Goal: Find specific page/section: Find specific page/section

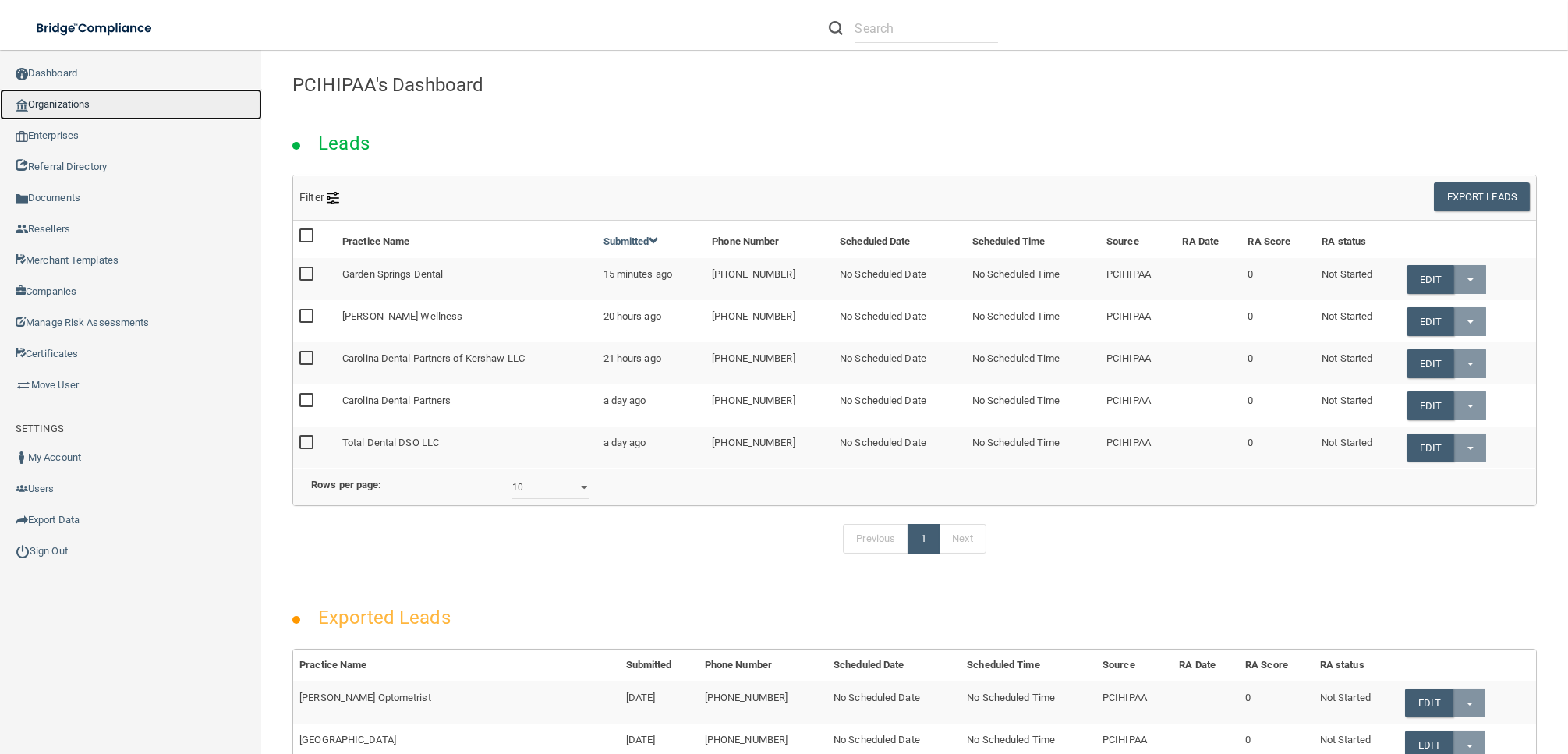
click at [120, 102] on link "Organizations" at bounding box center [130, 105] width 262 height 31
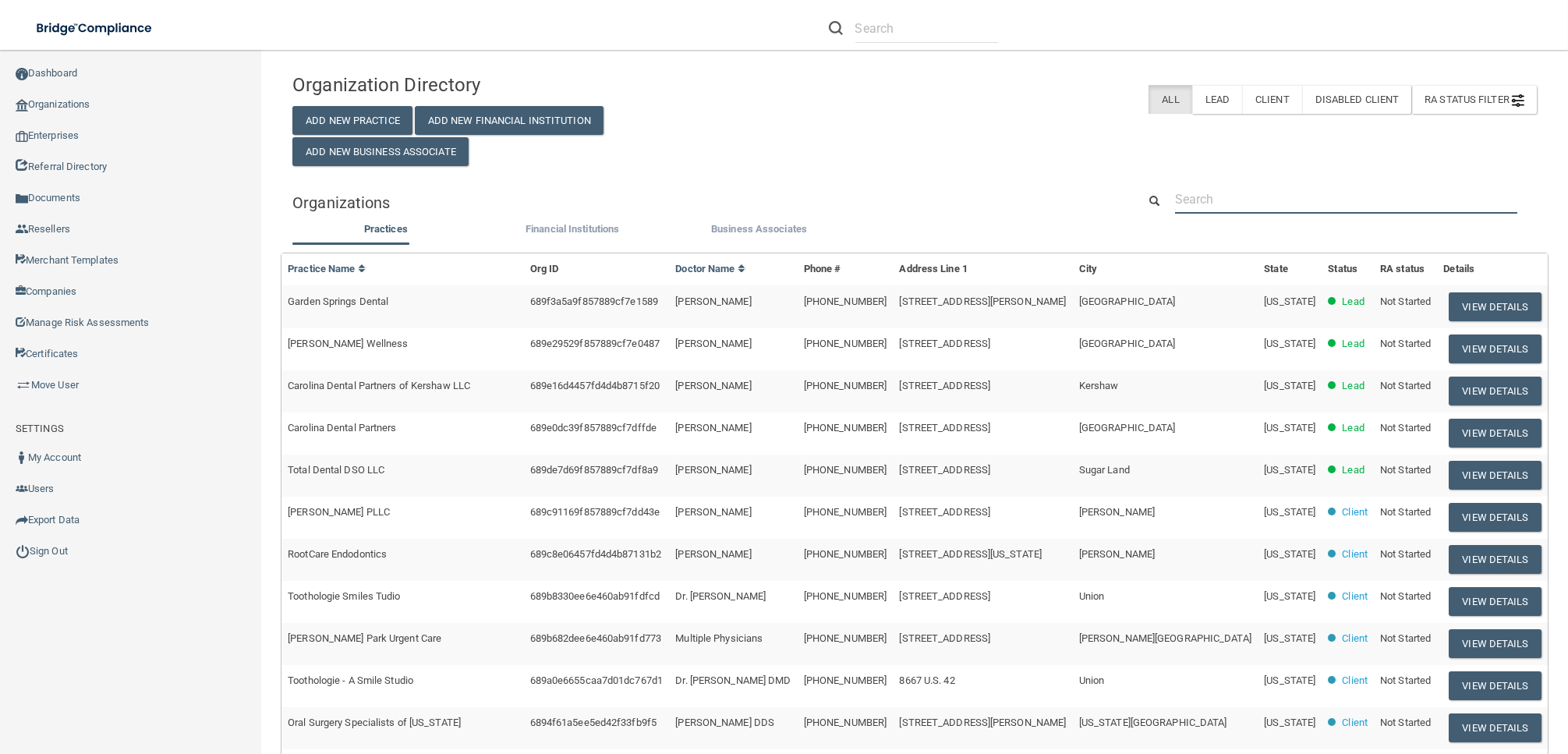
click at [1249, 191] on input "text" at bounding box center [1346, 199] width 342 height 29
paste input "[EMAIL_ADDRESS][DOMAIN_NAME]"
type input "[EMAIL_ADDRESS][DOMAIN_NAME]"
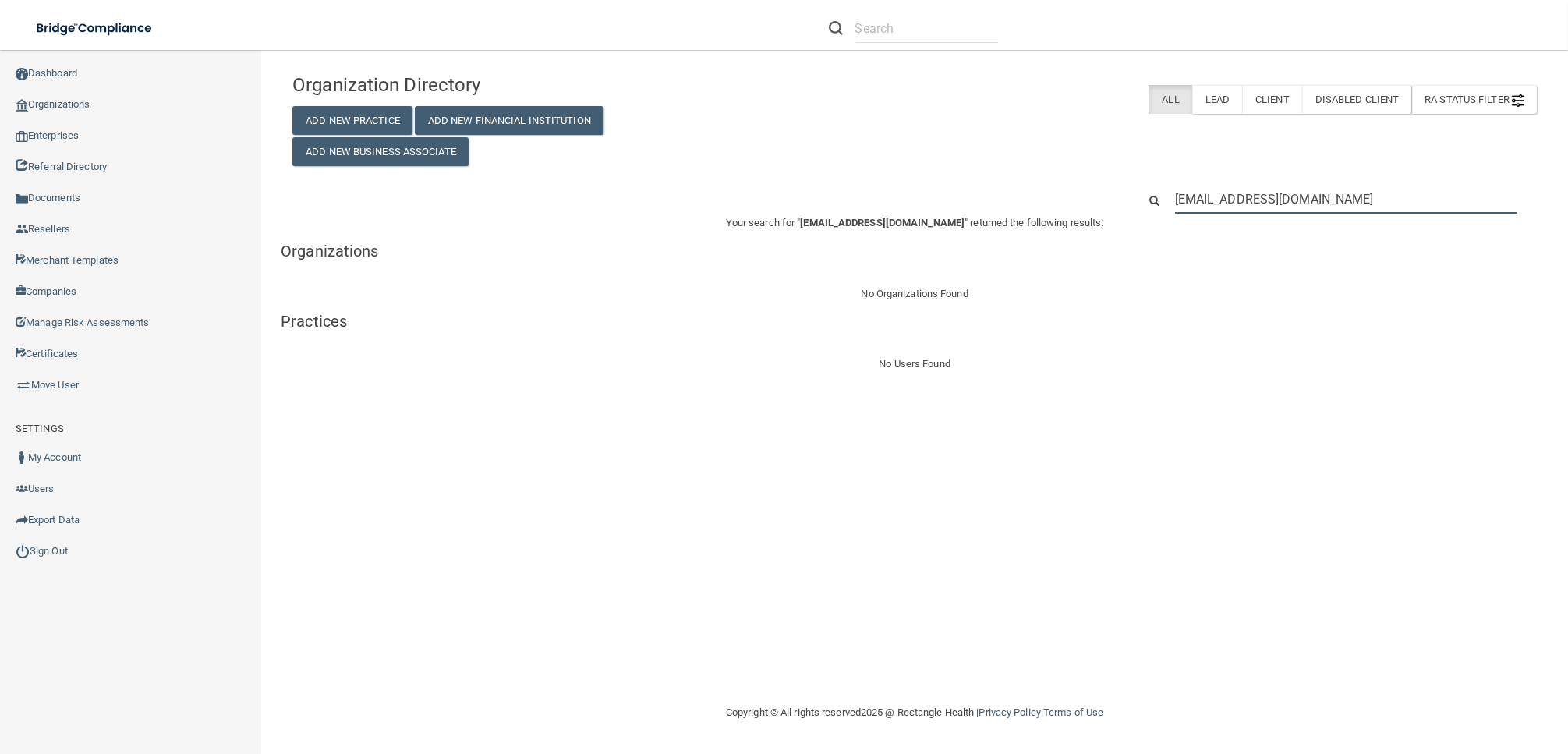
click at [1272, 203] on input "[EMAIL_ADDRESS][DOMAIN_NAME]" at bounding box center [1346, 199] width 342 height 29
paste input "hrockink"
type input "hrockink"
click at [1066, 426] on div "Organization Directory Add New Practice Add New Financial Institution Add New B…" at bounding box center [914, 377] width 1245 height 622
